Goal: Task Accomplishment & Management: Manage account settings

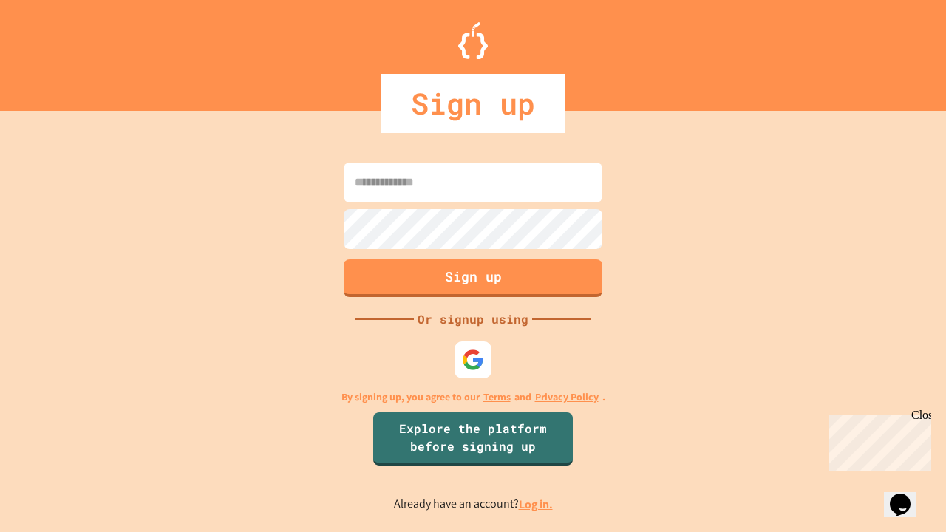
click at [537, 504] on link "Log in." at bounding box center [536, 505] width 34 height 16
